Goal: Task Accomplishment & Management: Use online tool/utility

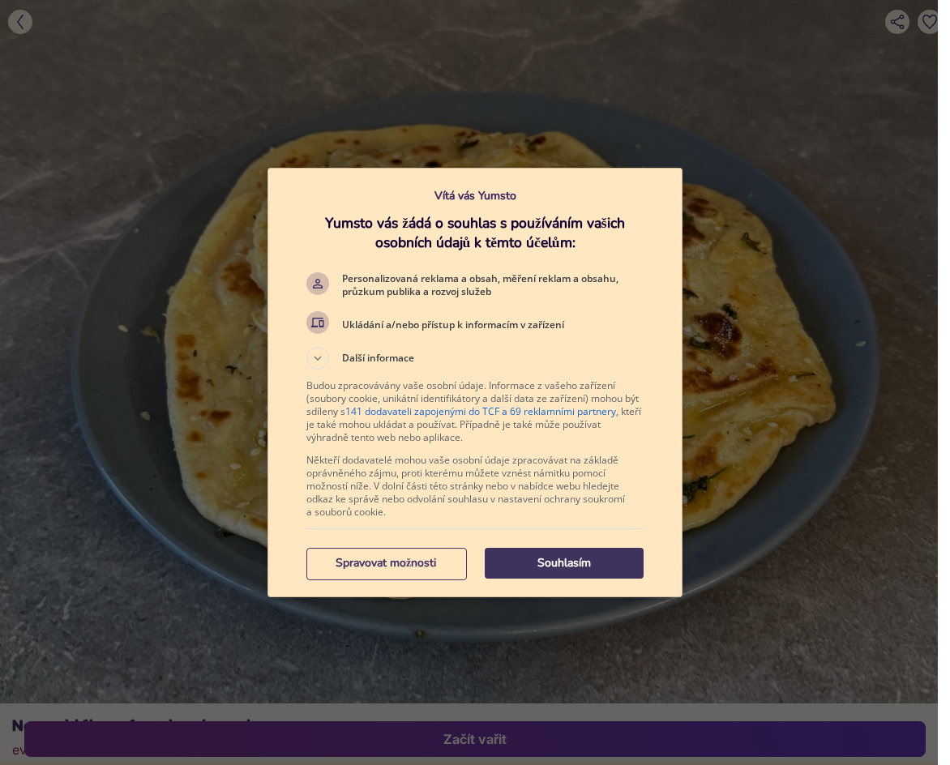
click at [534, 558] on p "Souhlasím" at bounding box center [564, 563] width 159 height 16
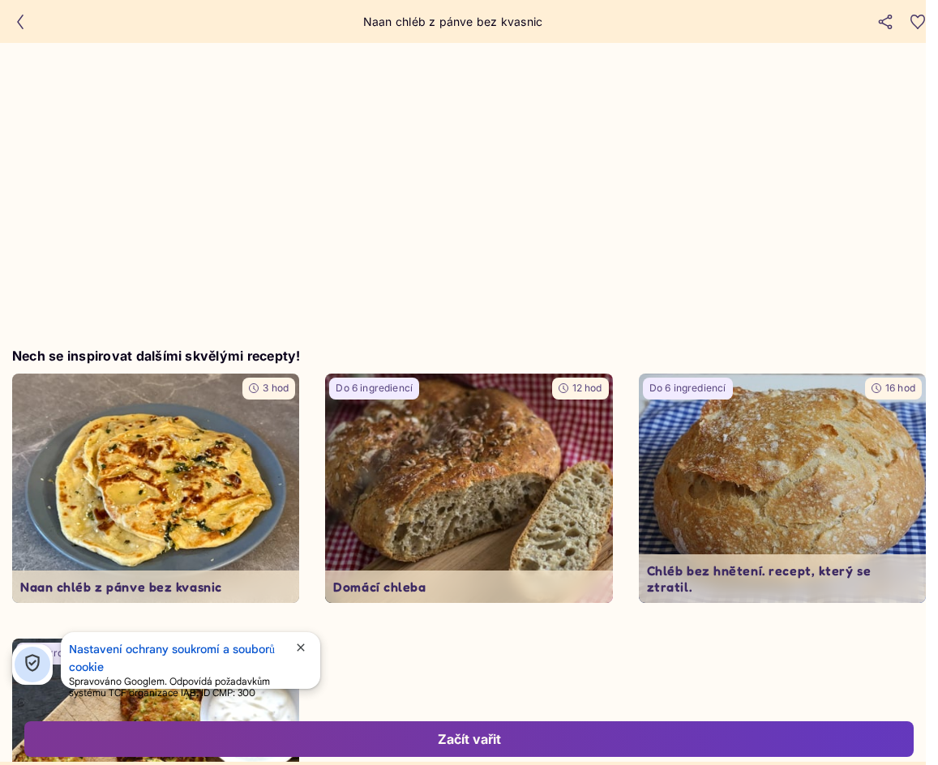
scroll to position [4645, 0]
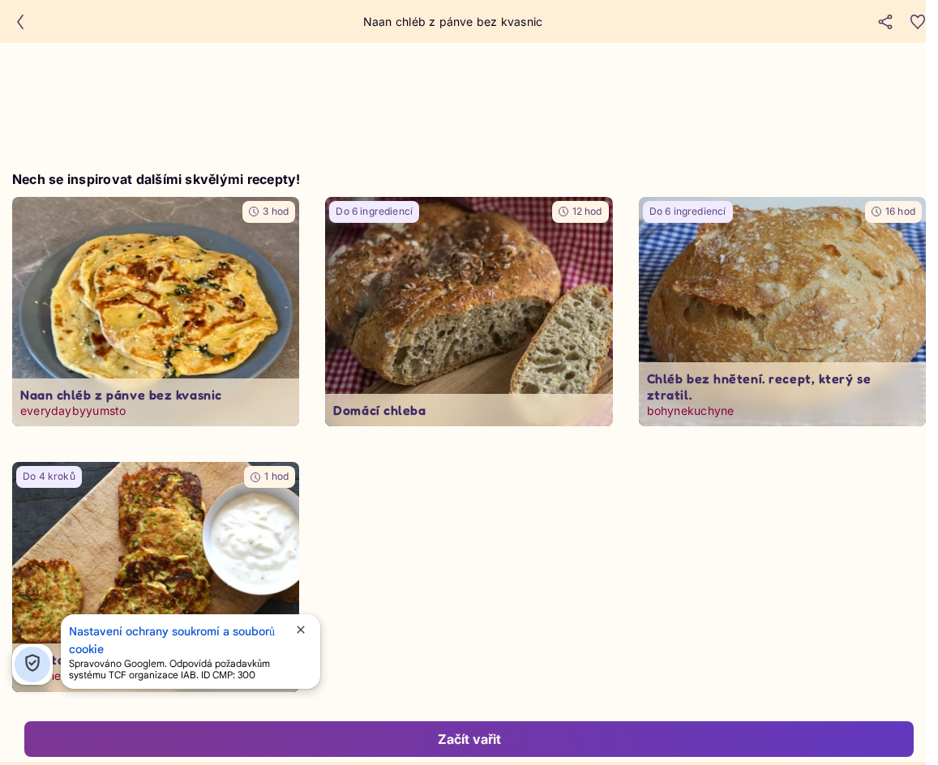
click at [457, 736] on div "Začít vařit" at bounding box center [469, 739] width 854 height 18
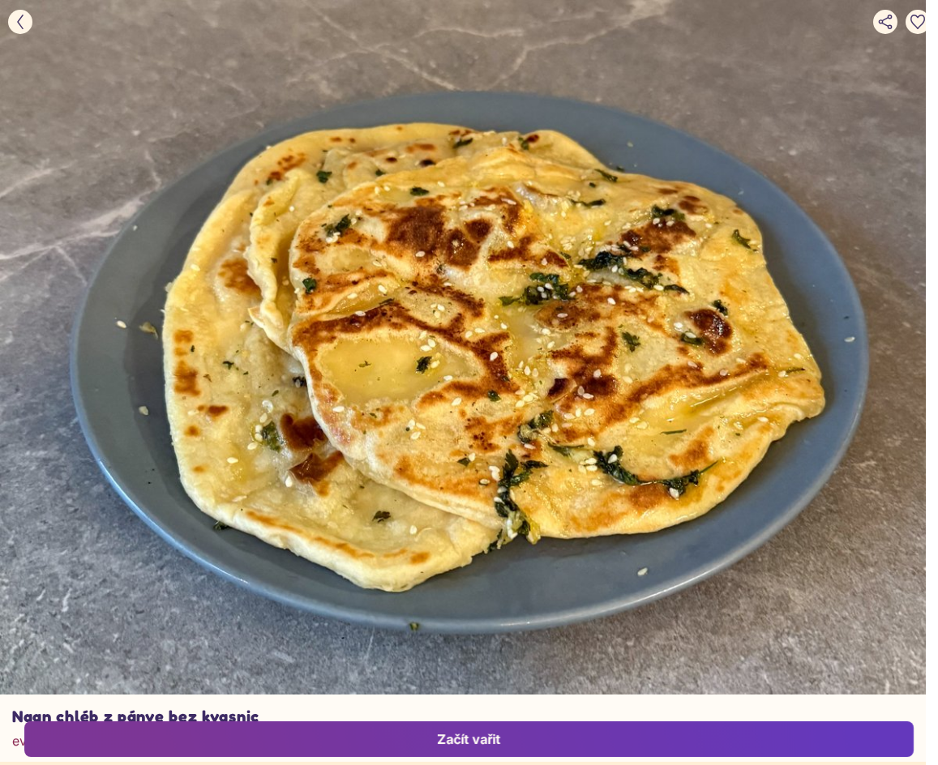
click at [27, 22] on icon "button" at bounding box center [20, 22] width 15 height 15
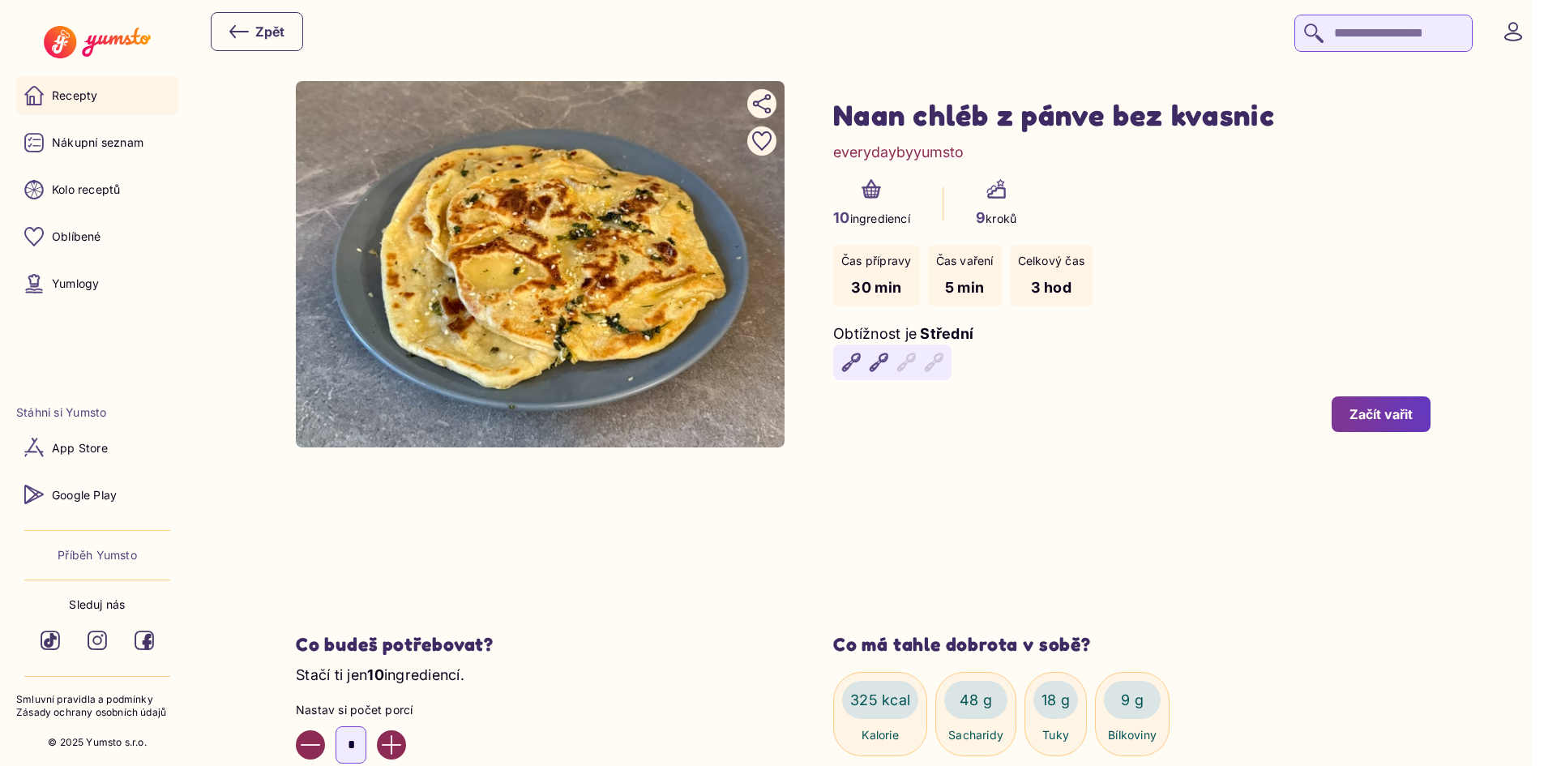
click at [83, 94] on p "Recepty" at bounding box center [74, 96] width 45 height 16
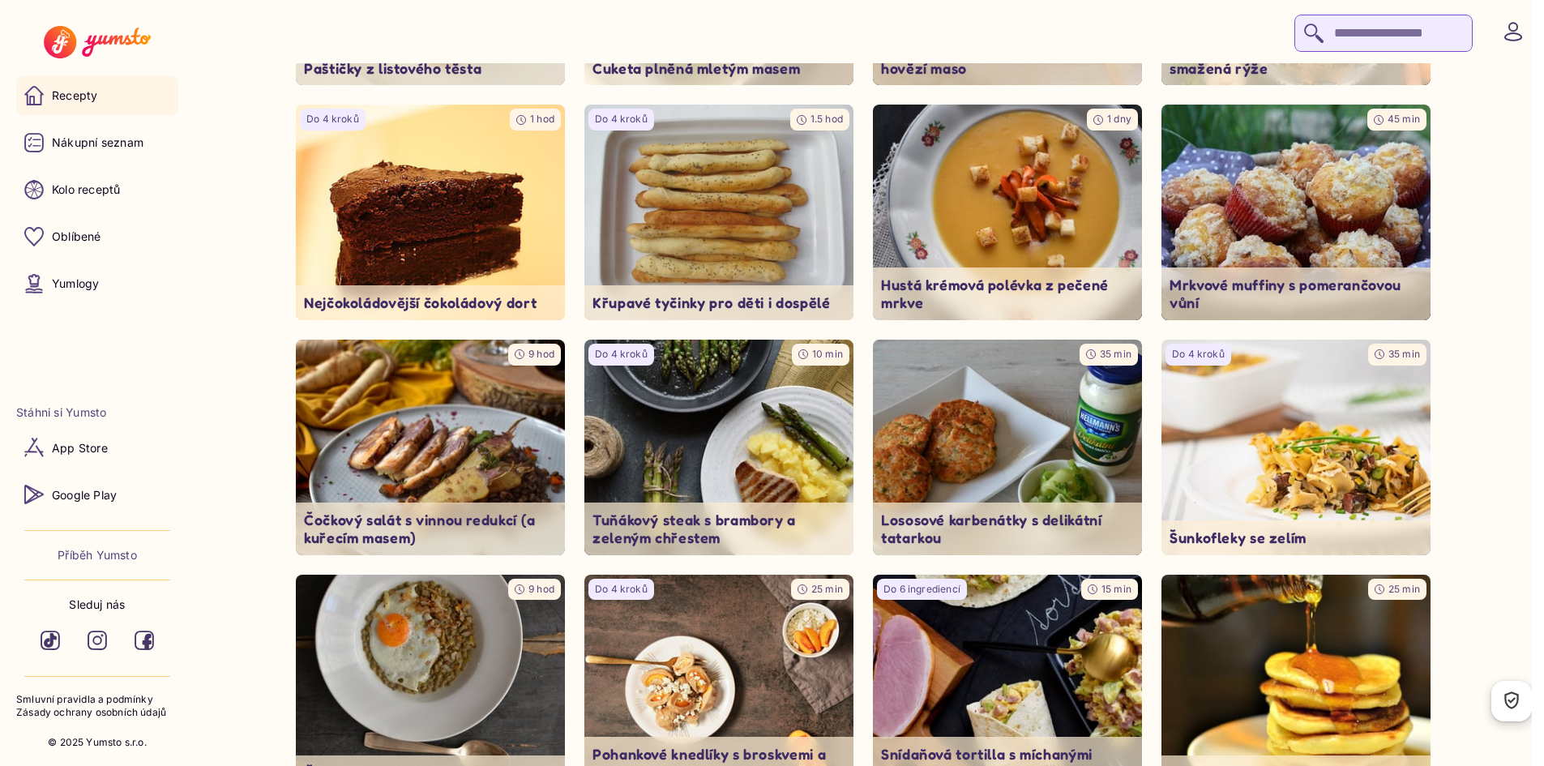
scroll to position [9810, 0]
